Goal: Answer question/provide support: Share knowledge or assist other users

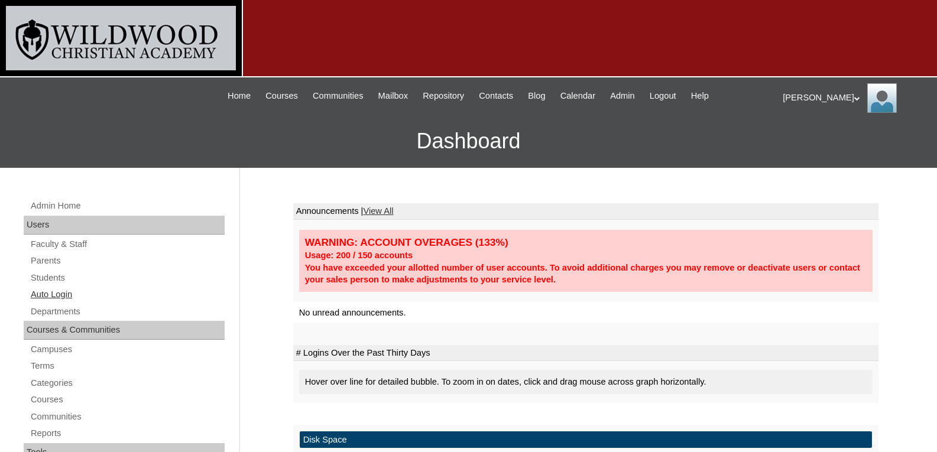
click at [66, 293] on link "Auto Login" at bounding box center [127, 294] width 195 height 15
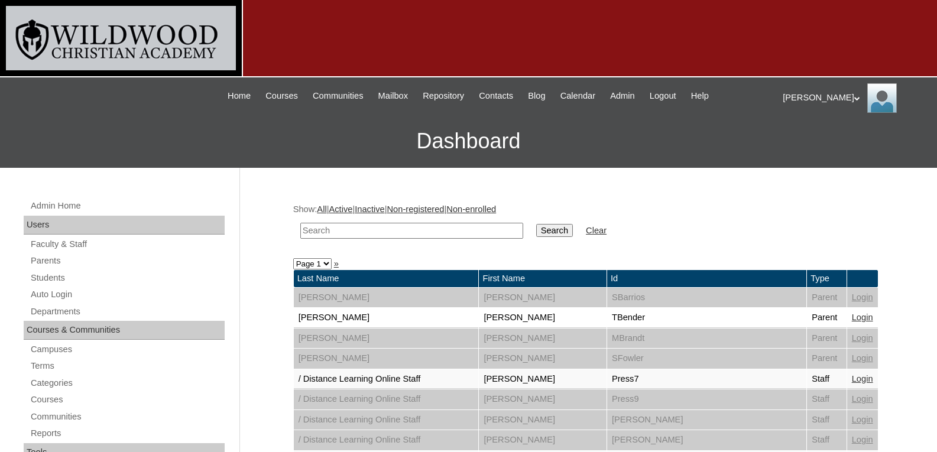
click at [353, 233] on input "text" at bounding box center [411, 231] width 223 height 16
type input "mich"
click at [536, 224] on input "Search" at bounding box center [554, 230] width 37 height 13
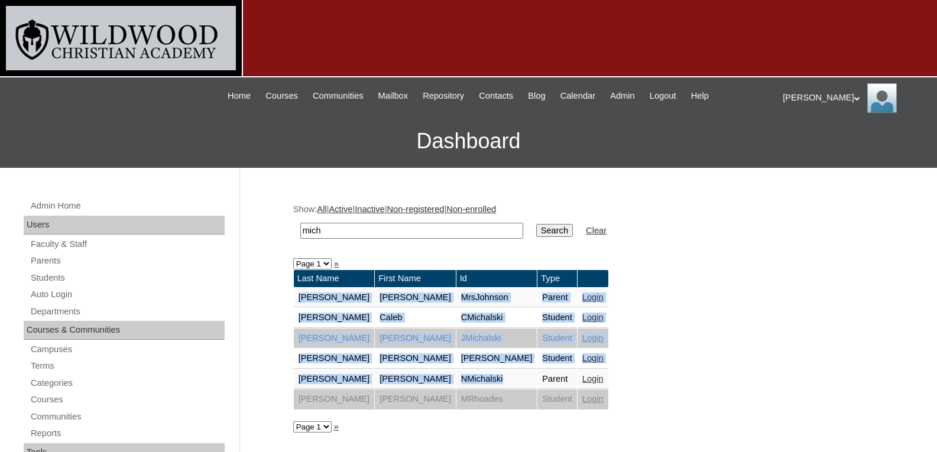
drag, startPoint x: 495, startPoint y: 284, endPoint x: 451, endPoint y: 395, distance: 119.4
click at [451, 395] on tbody "Last Name First Name Id Type Johnson Michelle MrsJohnson Parent Login Michalski…" at bounding box center [451, 339] width 314 height 139
click at [577, 385] on td "Login" at bounding box center [592, 379] width 31 height 20
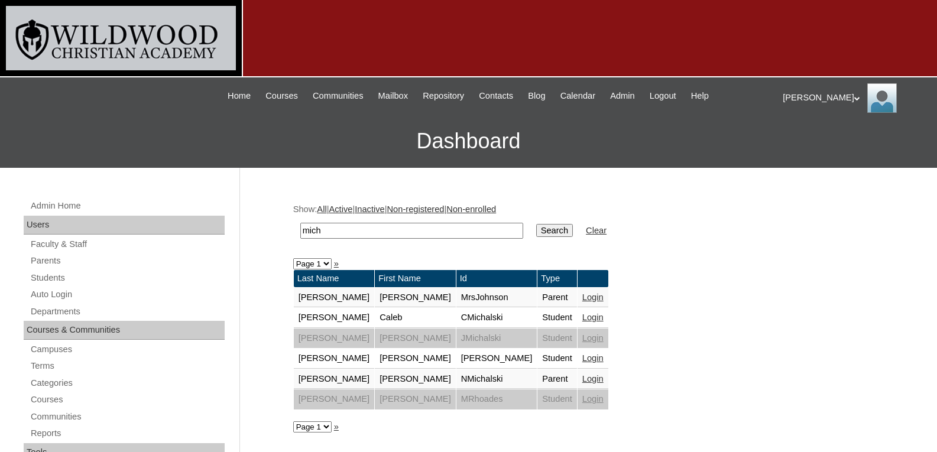
click at [582, 382] on link "Login" at bounding box center [592, 378] width 21 height 9
